Goal: Information Seeking & Learning: Learn about a topic

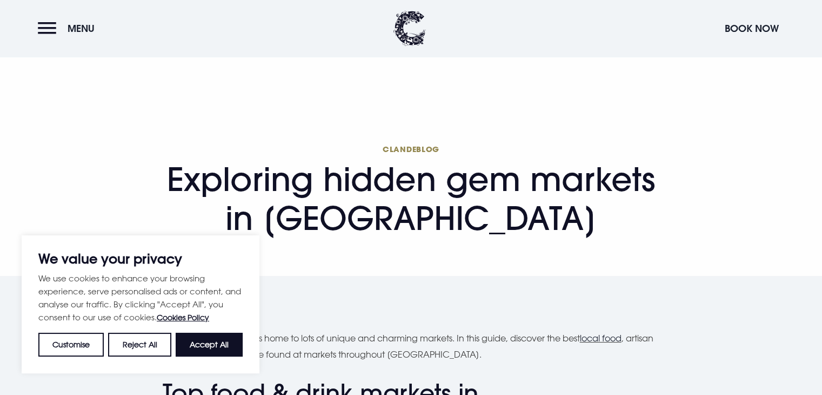
scroll to position [281, 0]
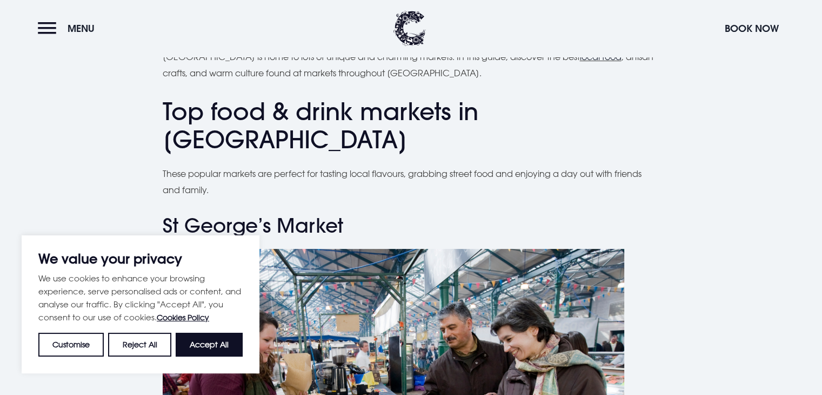
click at [246, 352] on div "We value your privacy We use cookies to enhance your browsing experience, serve…" at bounding box center [141, 304] width 238 height 138
click at [219, 346] on button "Accept All" at bounding box center [209, 344] width 67 height 24
checkbox input "true"
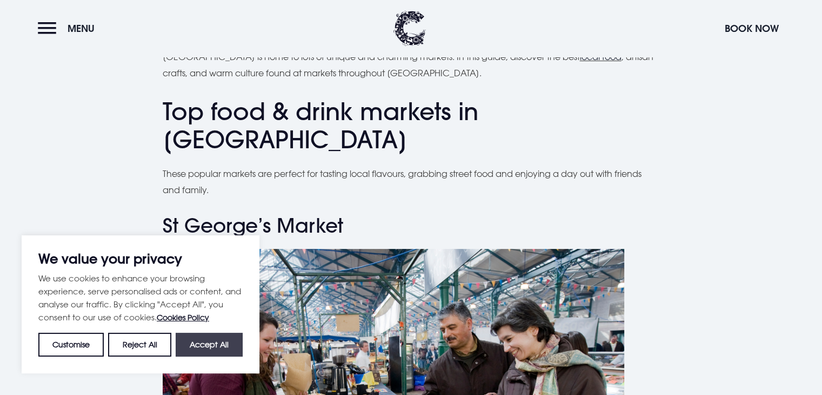
checkbox input "true"
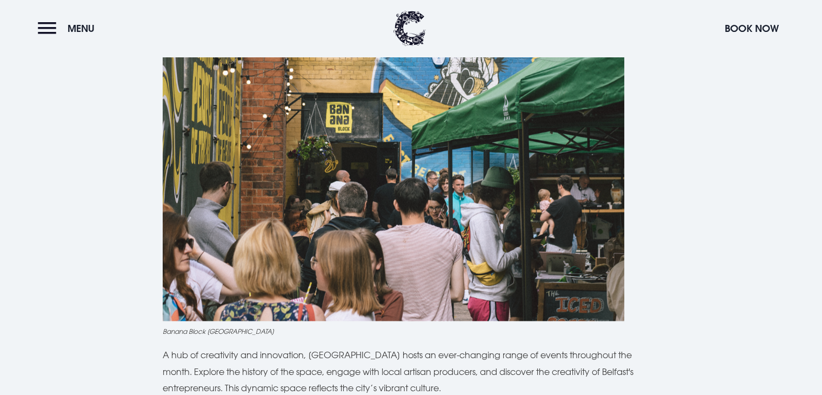
scroll to position [1605, 0]
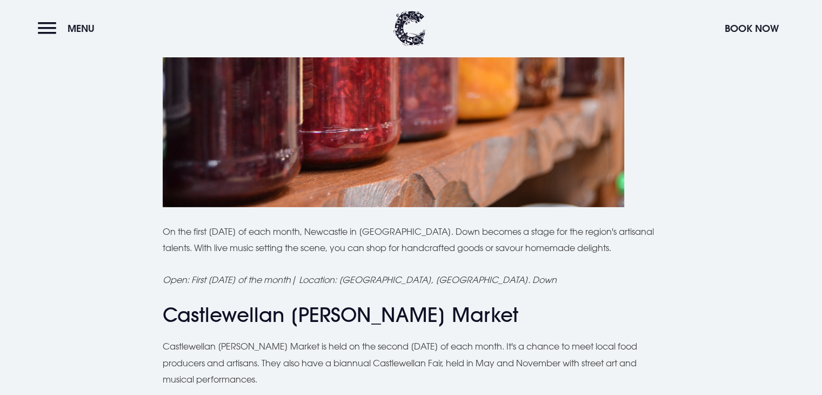
scroll to position [3398, 0]
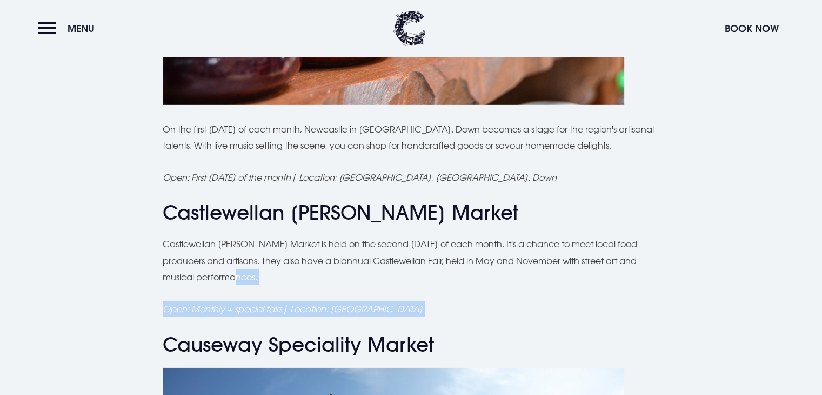
drag, startPoint x: 816, startPoint y: 269, endPoint x: 807, endPoint y: 310, distance: 42.5
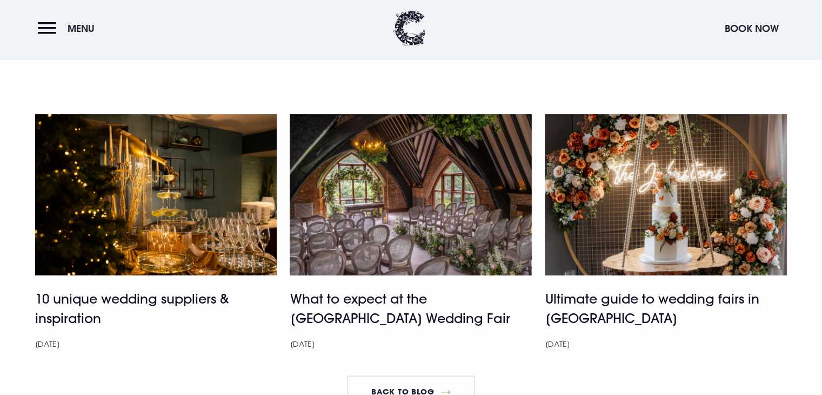
scroll to position [4372, 0]
